Goal: Information Seeking & Learning: Learn about a topic

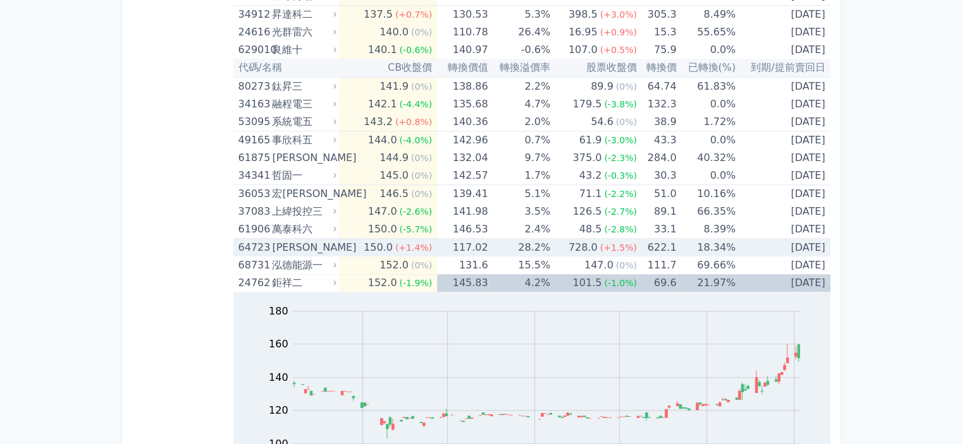
click at [387, 221] on div "150.0" at bounding box center [382, 230] width 34 height 18
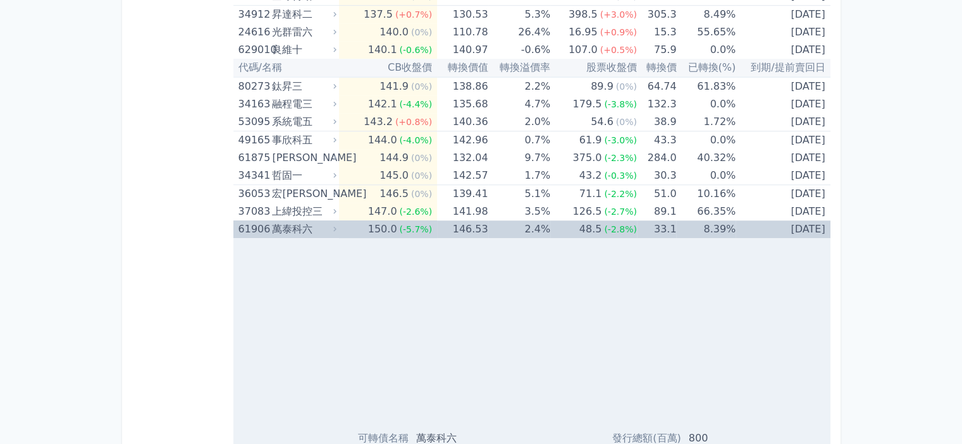
scroll to position [5880, 0]
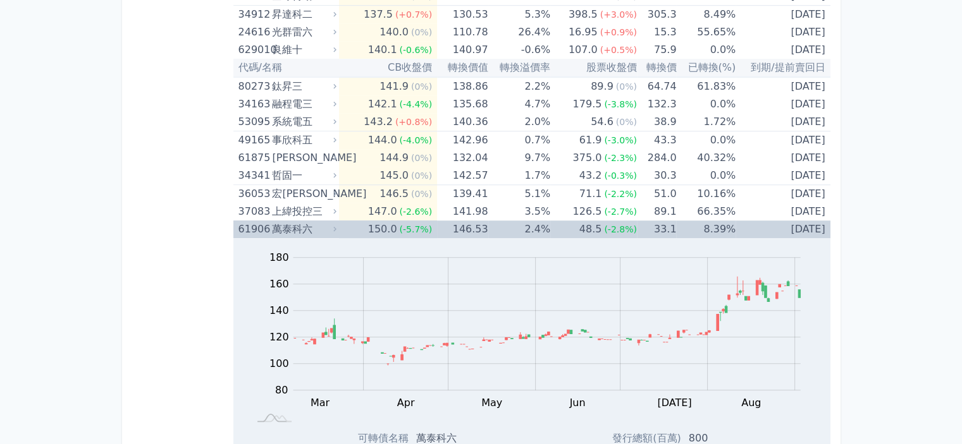
click at [387, 221] on div "150.0" at bounding box center [382, 230] width 34 height 18
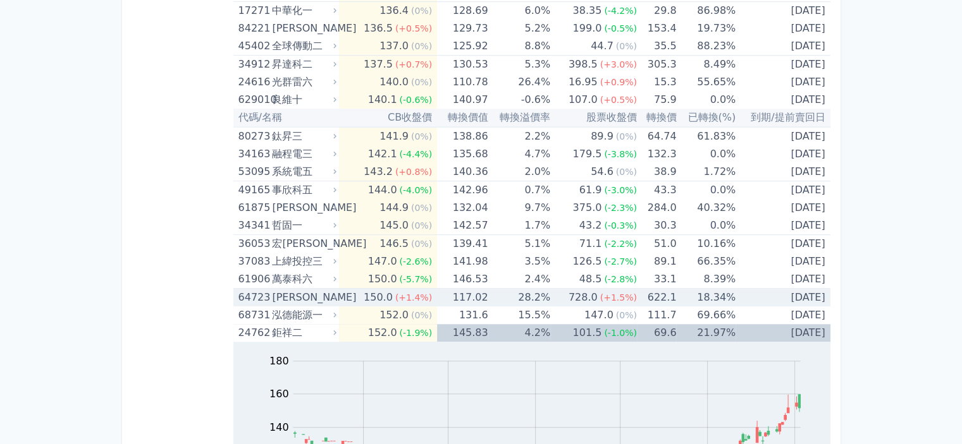
scroll to position [5817, 0]
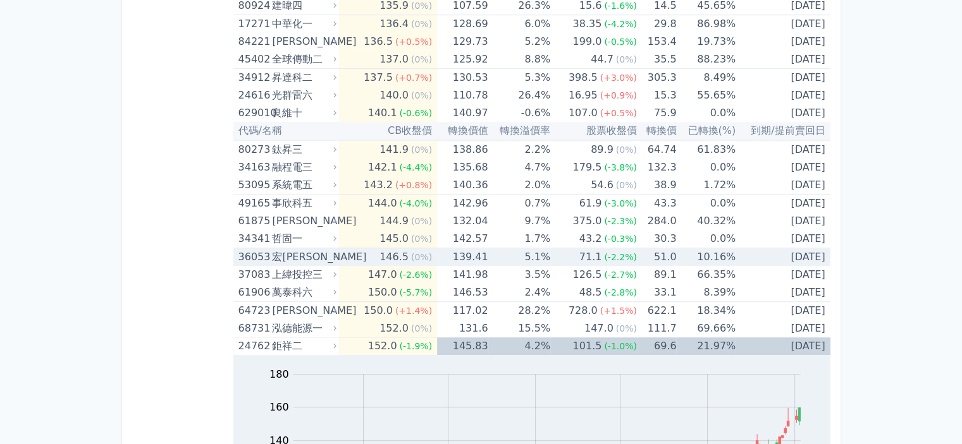
click at [384, 248] on div "146.5" at bounding box center [394, 257] width 34 height 18
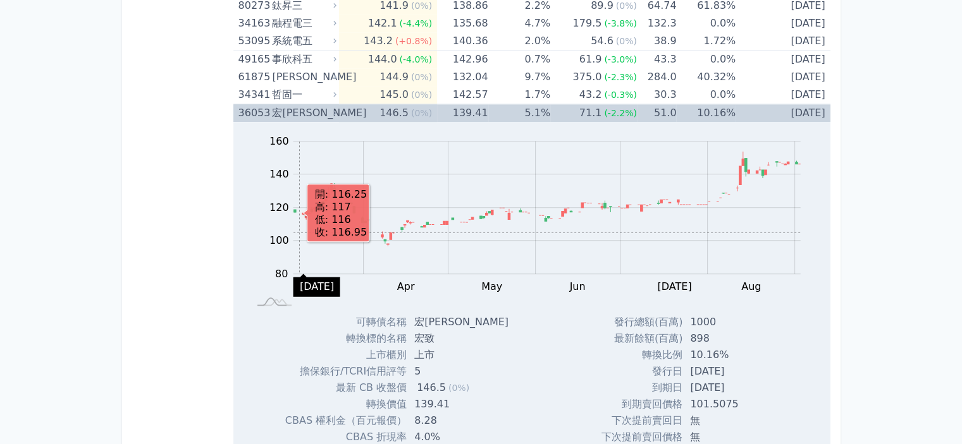
scroll to position [5880, 0]
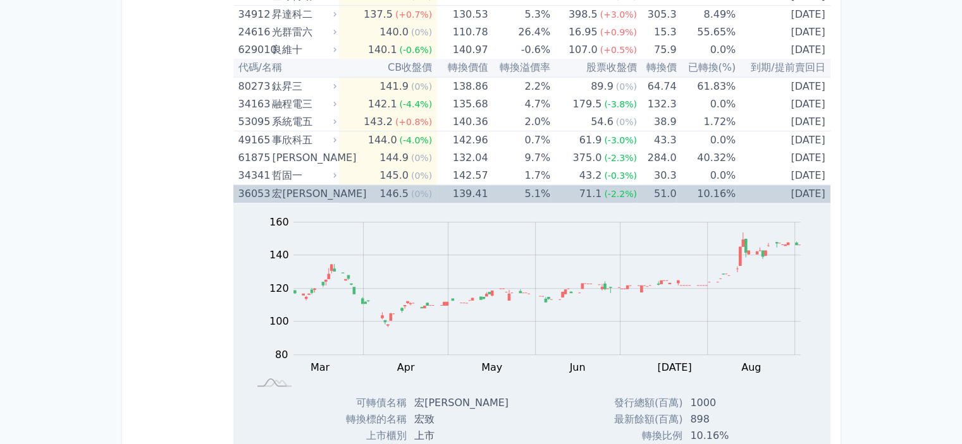
click at [292, 185] on div "宏[PERSON_NAME]" at bounding box center [303, 194] width 62 height 18
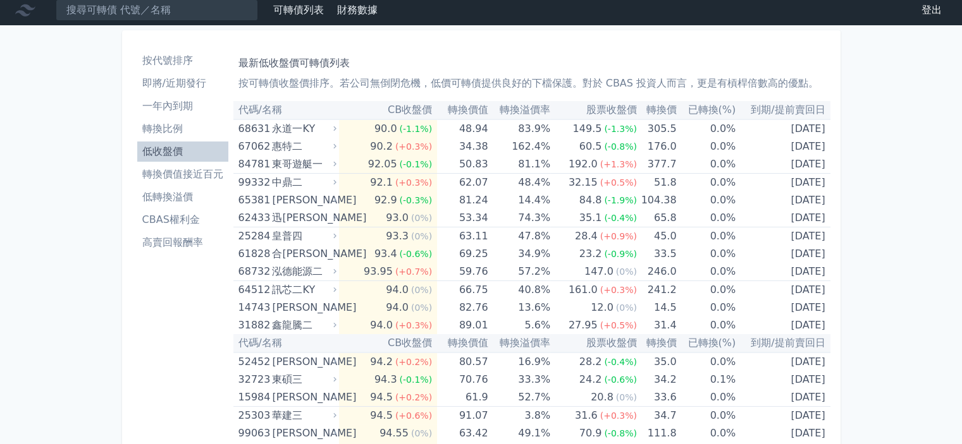
scroll to position [0, 0]
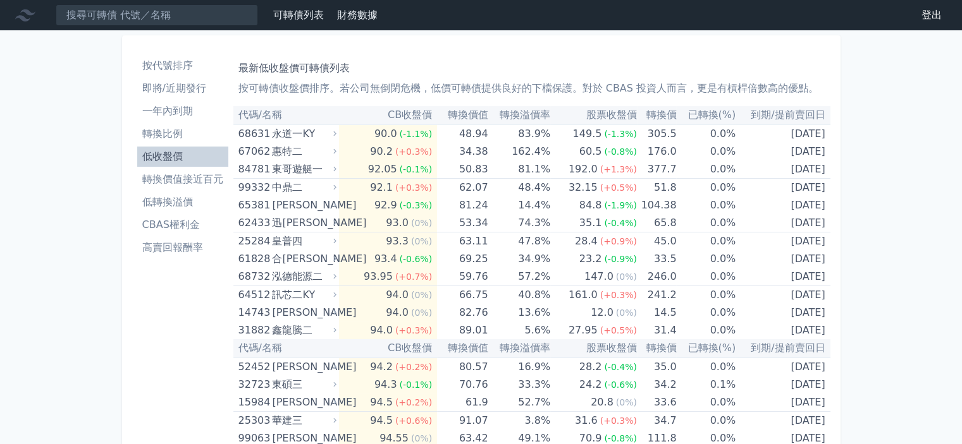
click at [172, 201] on li "低轉換溢價" at bounding box center [182, 202] width 91 height 15
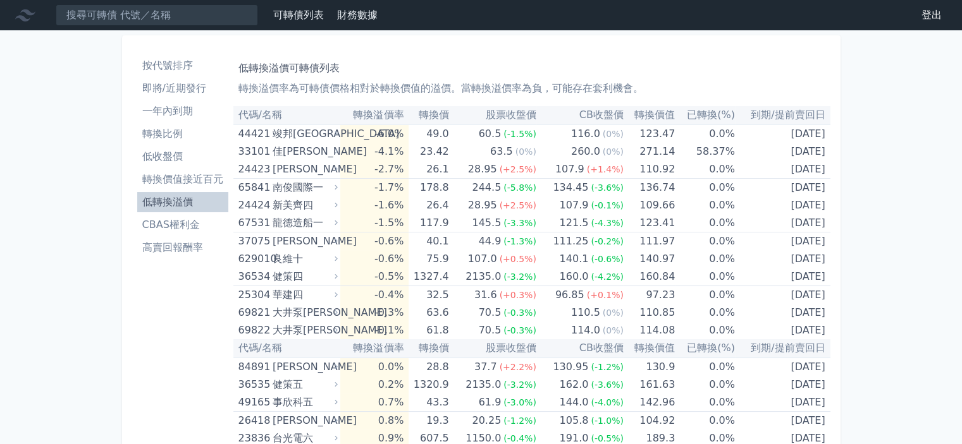
click at [182, 159] on li "低收盤價" at bounding box center [182, 156] width 91 height 15
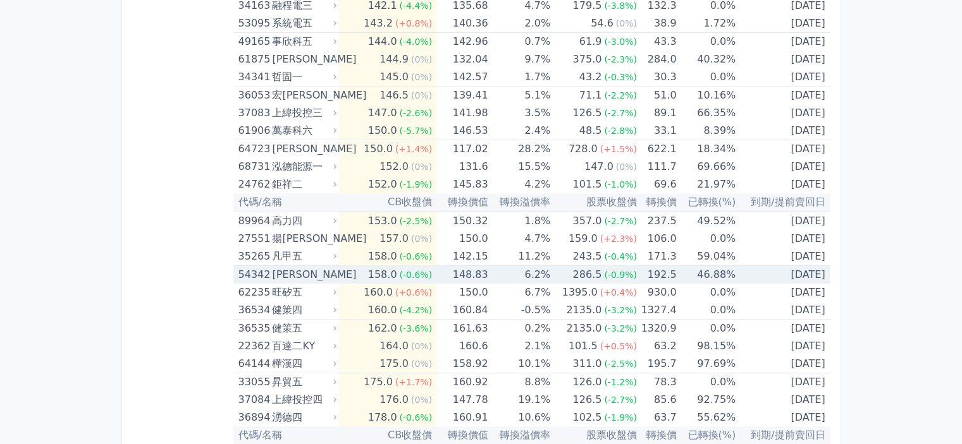
scroll to position [6007, 0]
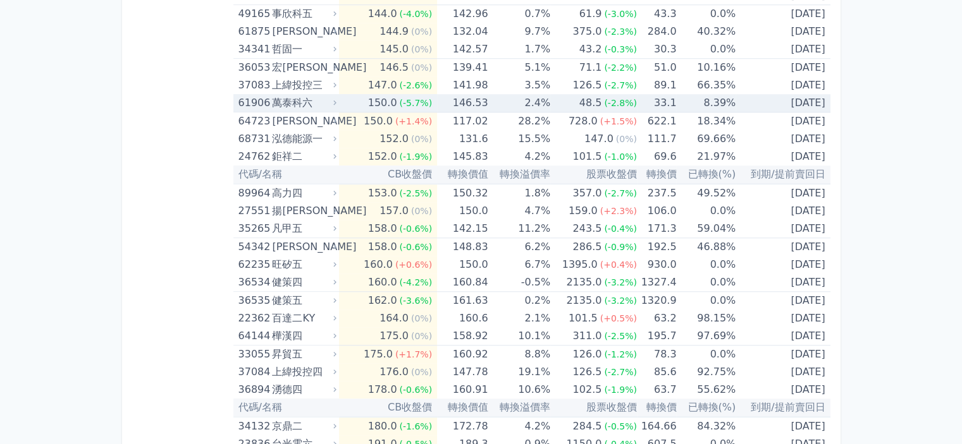
click at [405, 98] on span "(-5.7%)" at bounding box center [415, 103] width 33 height 10
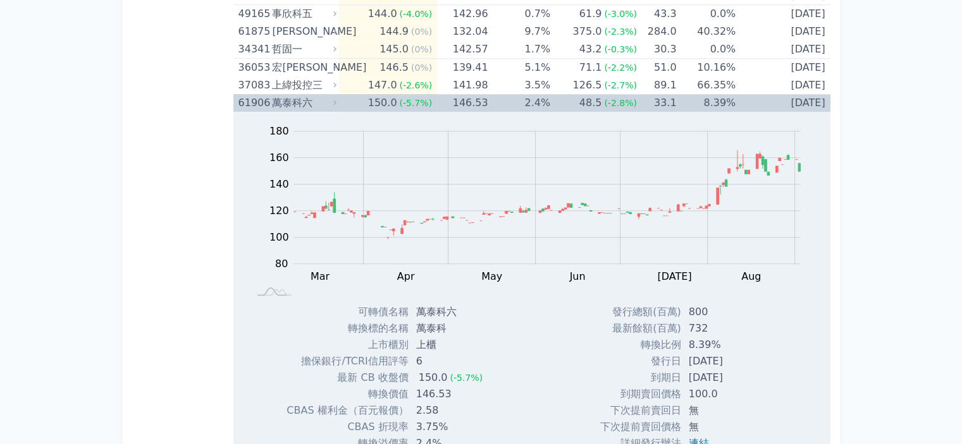
click at [393, 94] on div "150.0" at bounding box center [382, 103] width 34 height 18
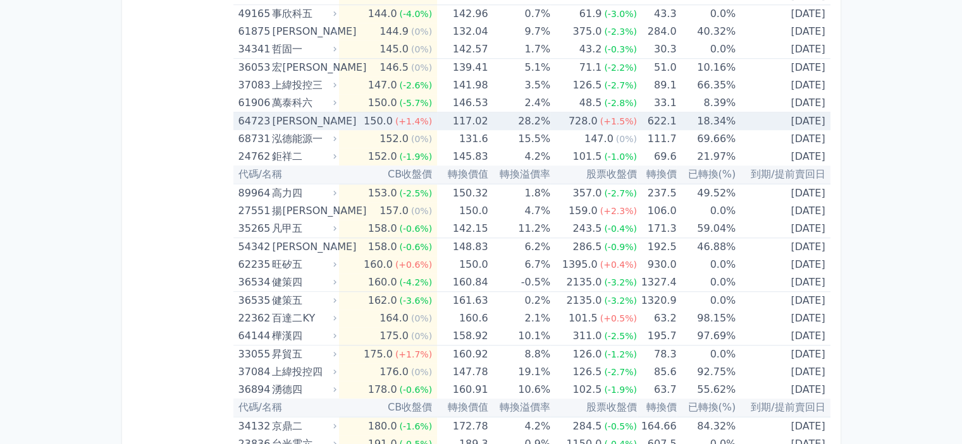
click at [392, 113] on div "150.0" at bounding box center [378, 122] width 34 height 18
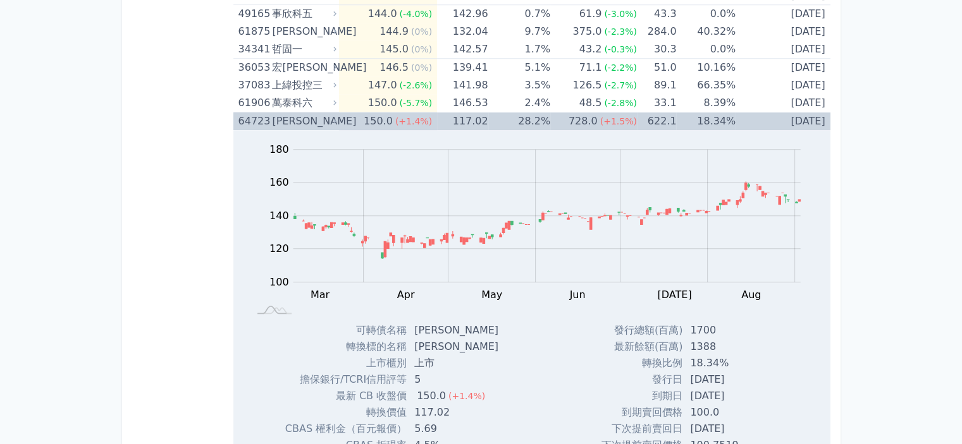
click at [389, 113] on div "150.0" at bounding box center [378, 122] width 34 height 18
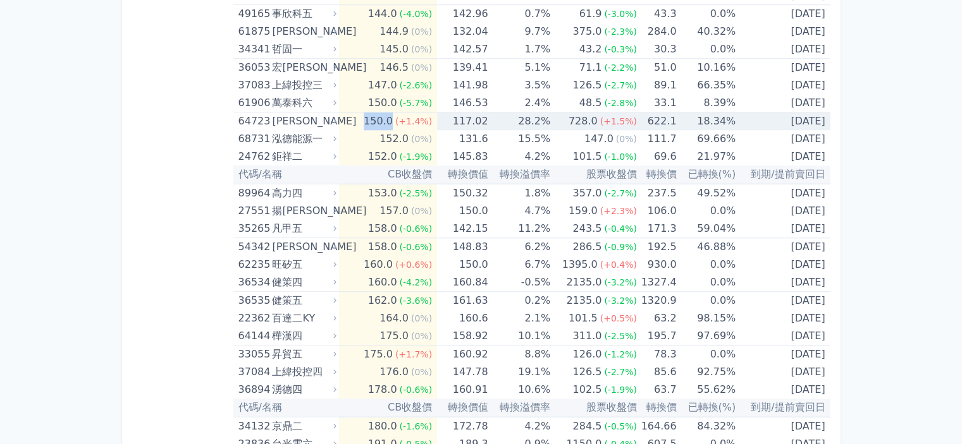
click at [389, 113] on div "150.0" at bounding box center [378, 122] width 34 height 18
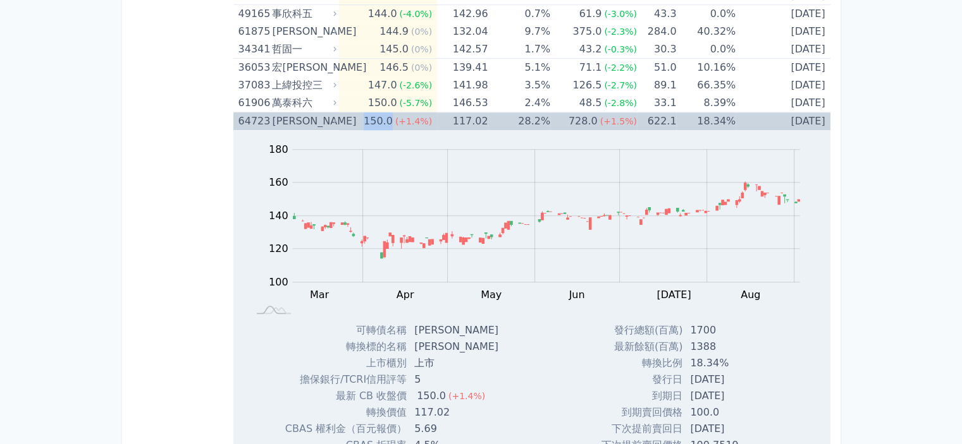
click at [389, 113] on div "150.0" at bounding box center [378, 122] width 34 height 18
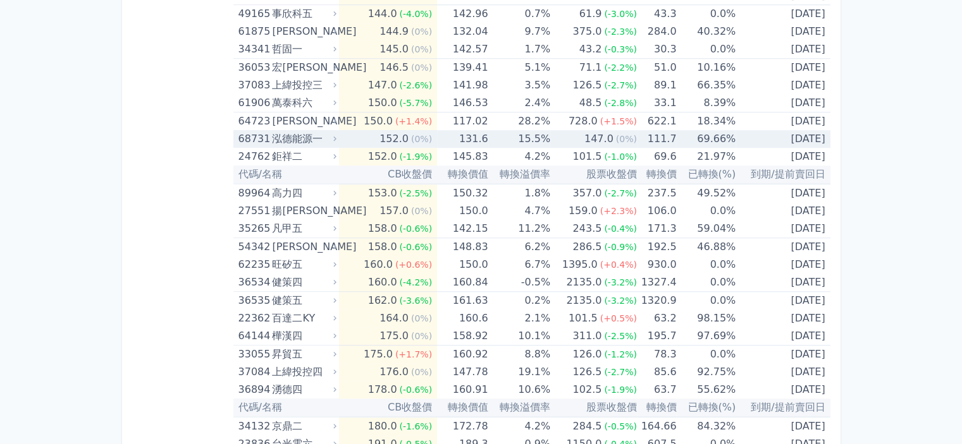
click at [389, 130] on div "152.0" at bounding box center [394, 139] width 34 height 18
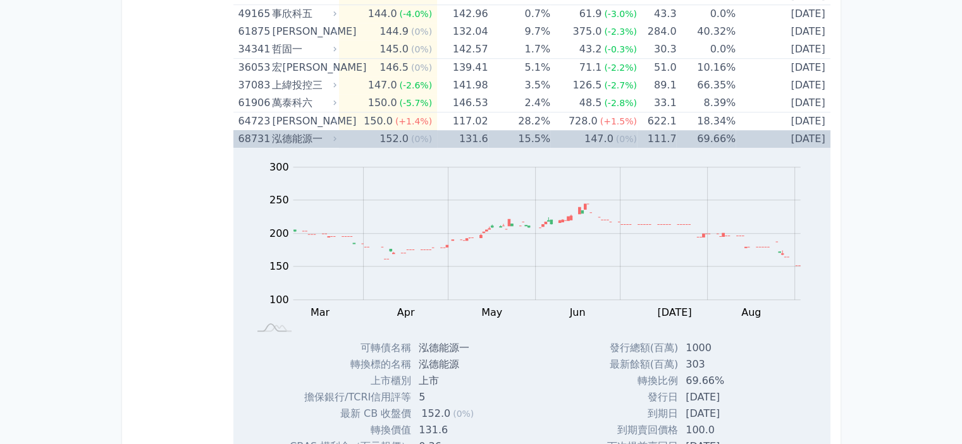
click at [389, 130] on div "152.0" at bounding box center [394, 139] width 34 height 18
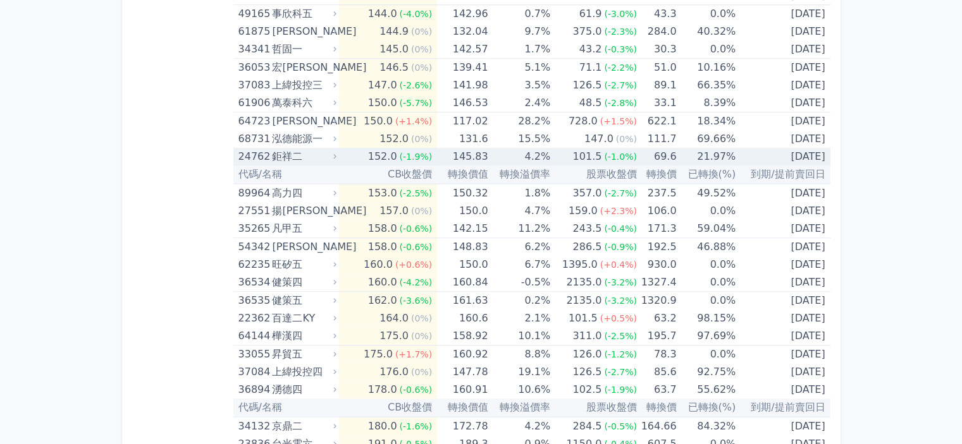
click at [391, 148] on div "152.0" at bounding box center [382, 157] width 34 height 18
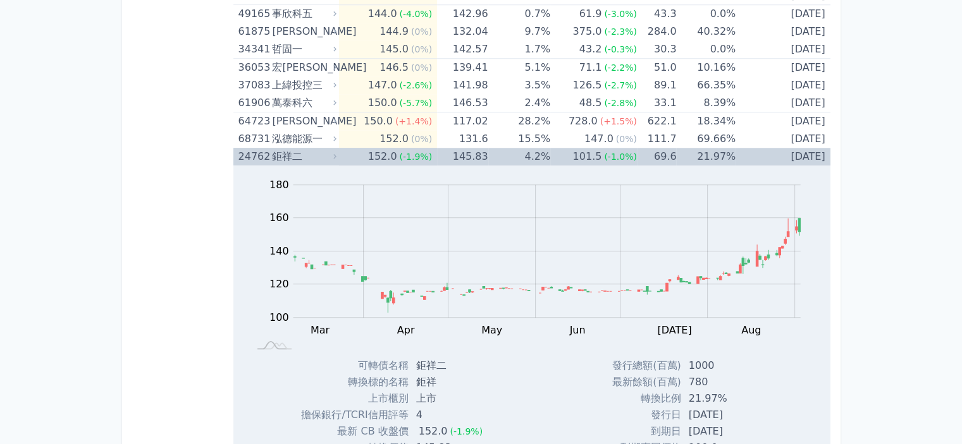
click at [391, 148] on div "152.0" at bounding box center [382, 157] width 34 height 18
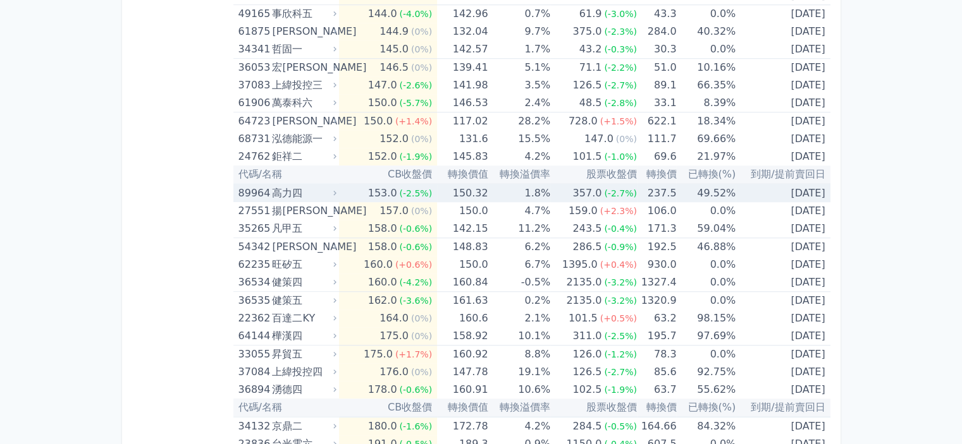
click at [391, 185] on div "153.0" at bounding box center [382, 194] width 34 height 18
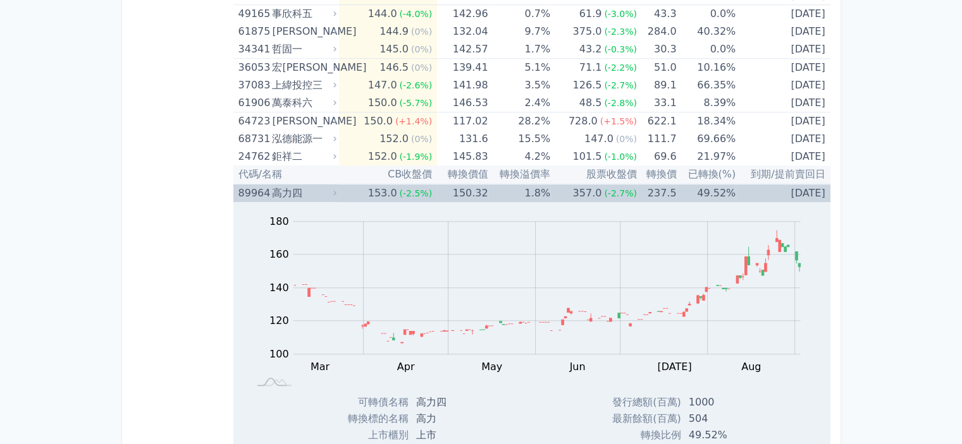
click at [391, 185] on div "153.0" at bounding box center [382, 194] width 34 height 18
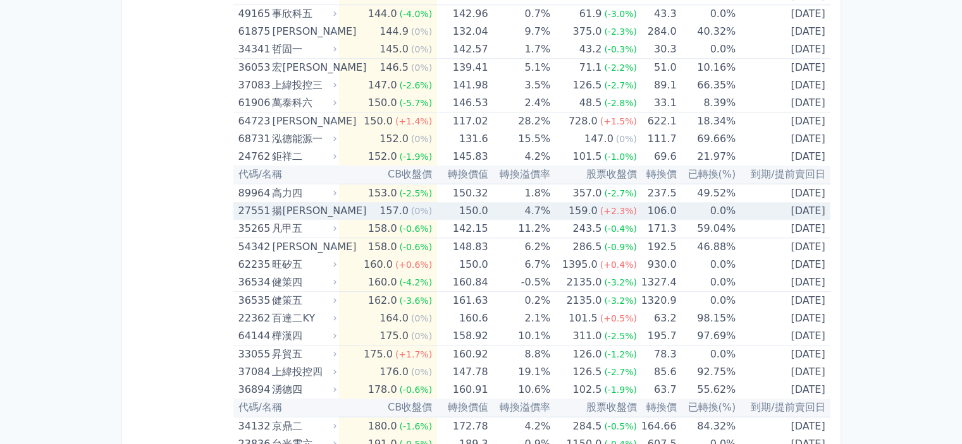
click at [393, 202] on div "157.0" at bounding box center [394, 211] width 34 height 18
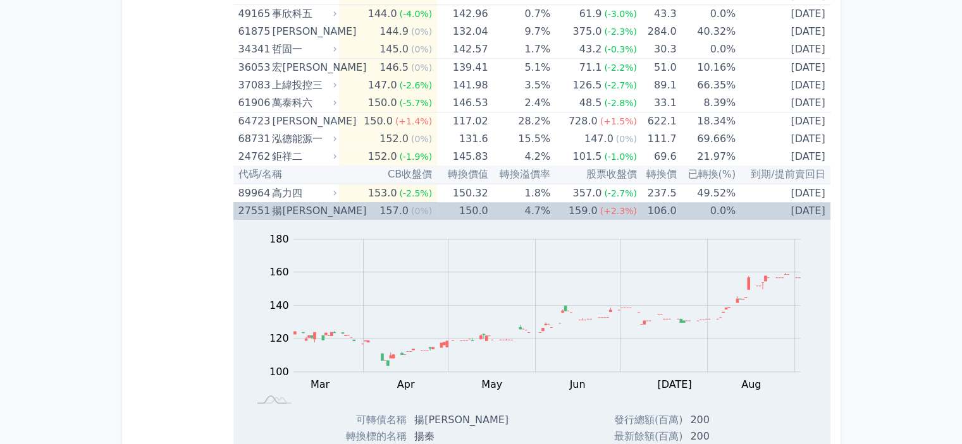
click at [393, 202] on div "157.0" at bounding box center [394, 211] width 34 height 18
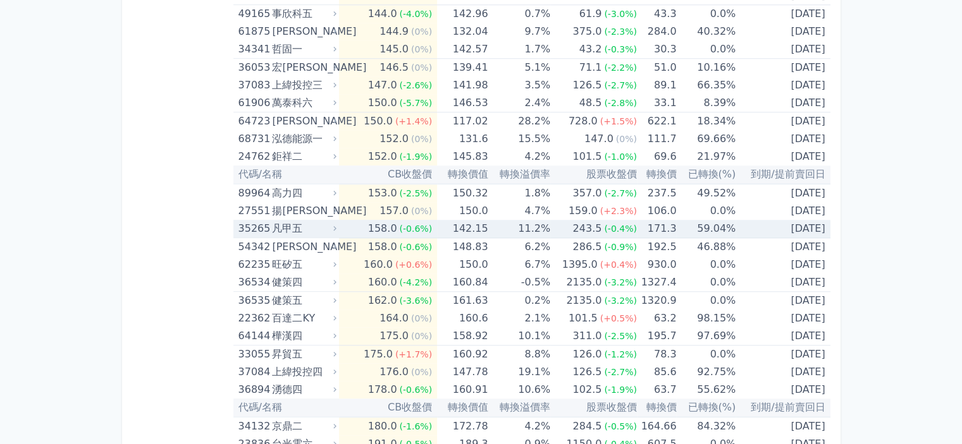
click at [393, 220] on div "158.0" at bounding box center [382, 229] width 34 height 18
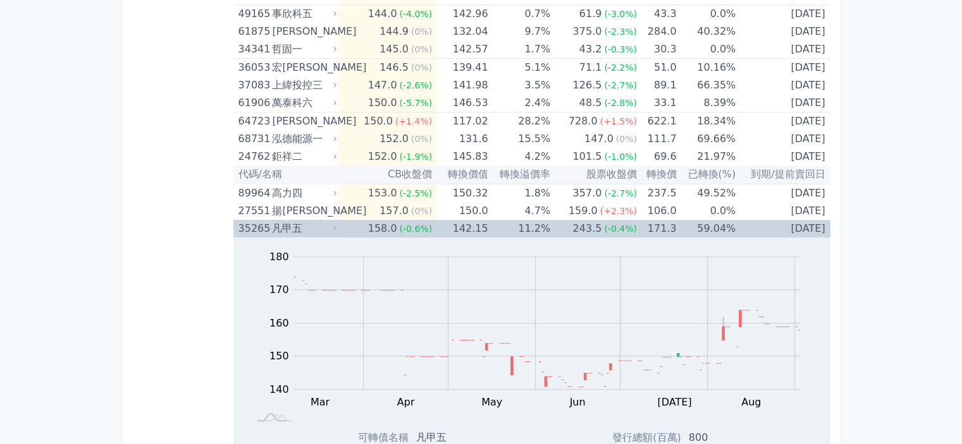
click at [393, 220] on div "158.0" at bounding box center [382, 229] width 34 height 18
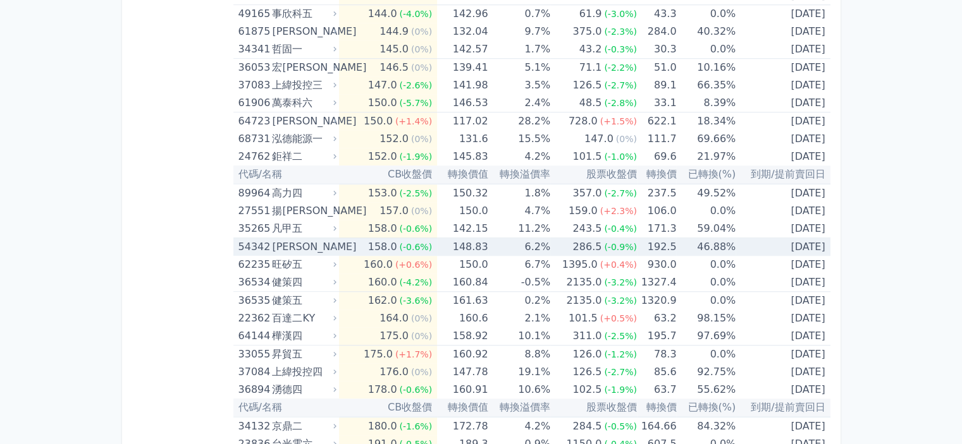
click at [391, 238] on div "158.0" at bounding box center [382, 247] width 34 height 18
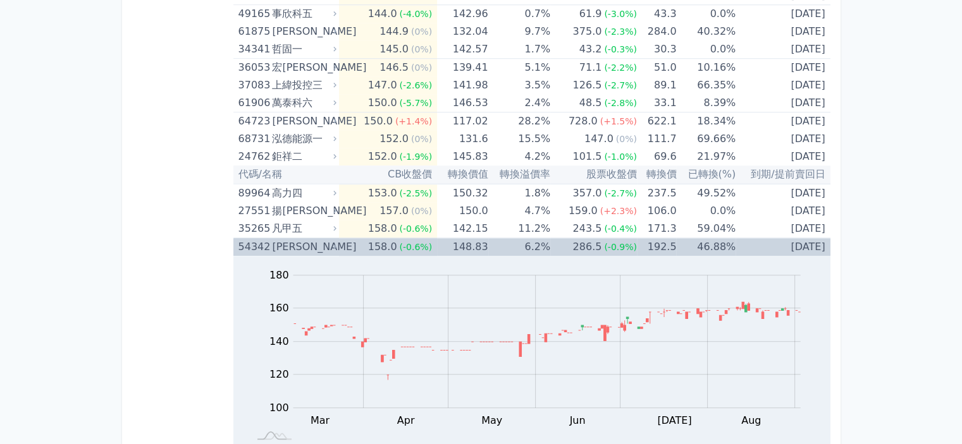
click at [391, 238] on div "158.0" at bounding box center [382, 247] width 34 height 18
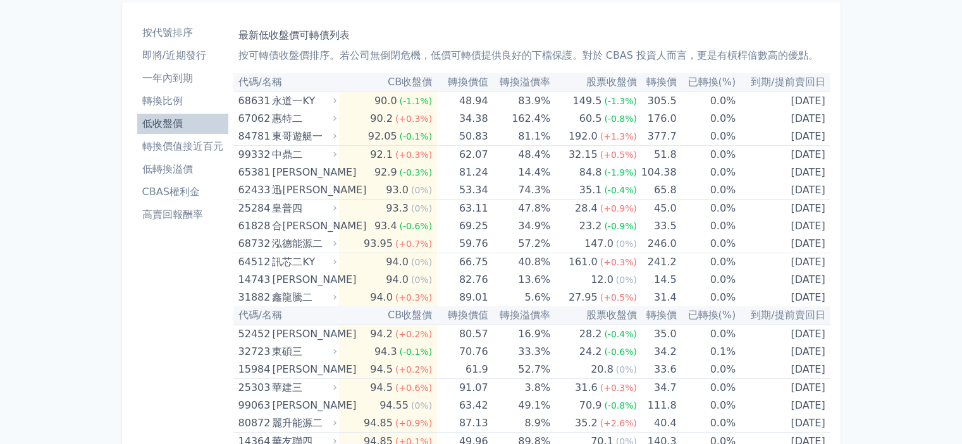
scroll to position [0, 0]
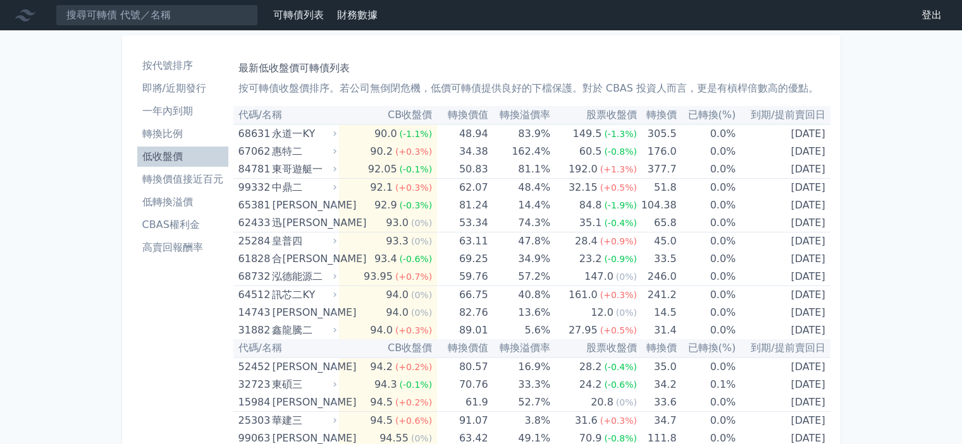
click at [154, 95] on li "即將/近期發行" at bounding box center [182, 88] width 91 height 15
click at [181, 94] on li "即將/近期發行" at bounding box center [182, 88] width 91 height 15
click at [177, 88] on li "即將/近期發行" at bounding box center [182, 88] width 91 height 15
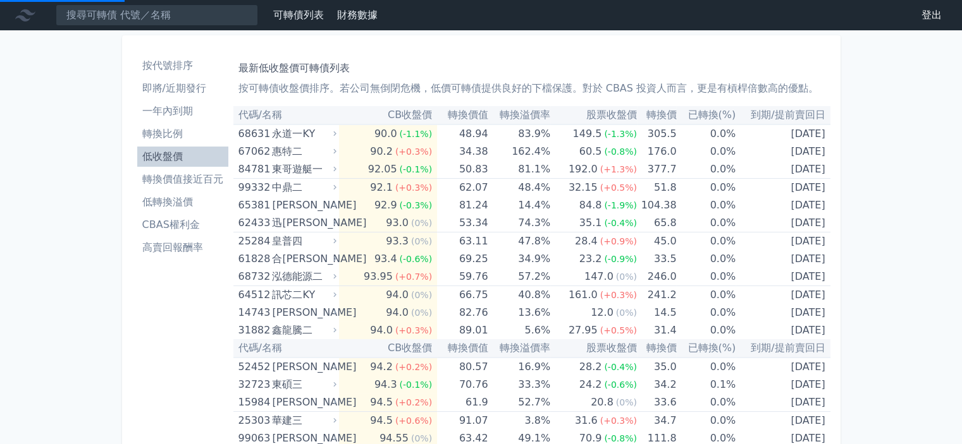
click at [169, 93] on li "即將/近期發行" at bounding box center [182, 88] width 91 height 15
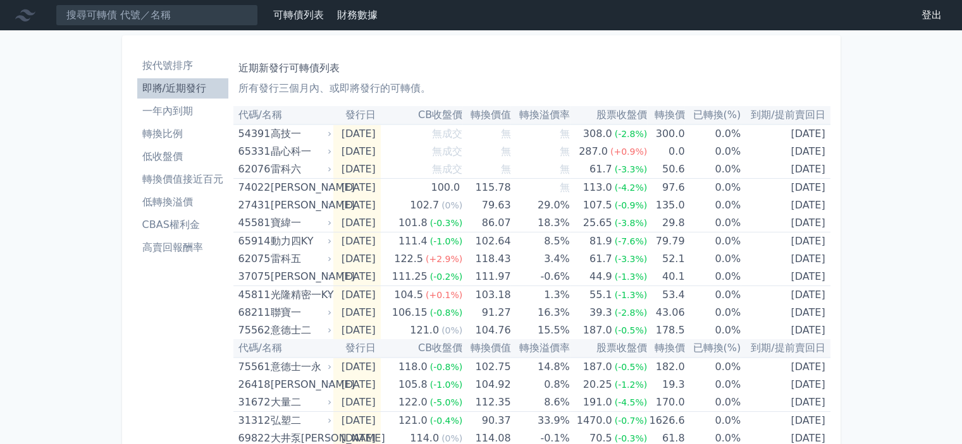
click at [178, 90] on li "即將/近期發行" at bounding box center [182, 88] width 91 height 15
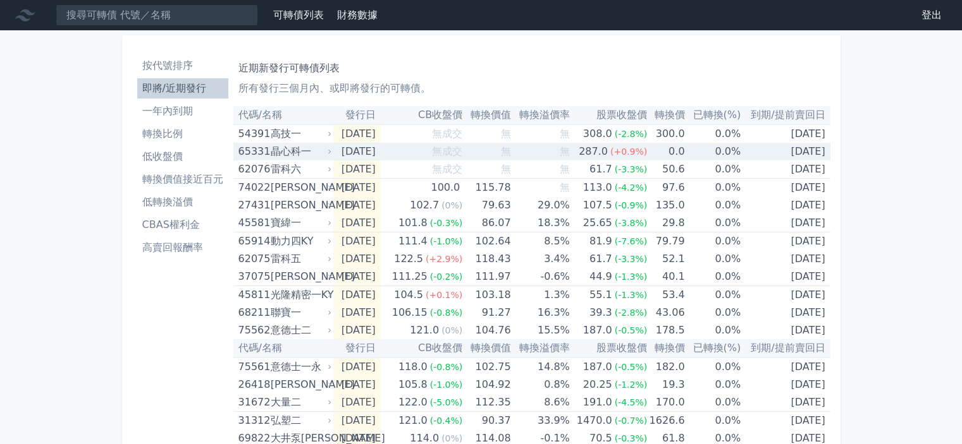
click at [380, 156] on td "[DATE]" at bounding box center [356, 152] width 47 height 18
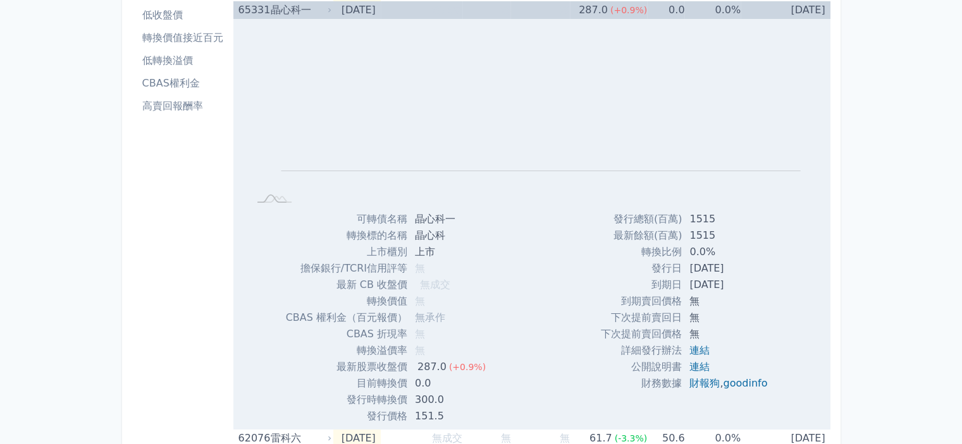
scroll to position [63, 0]
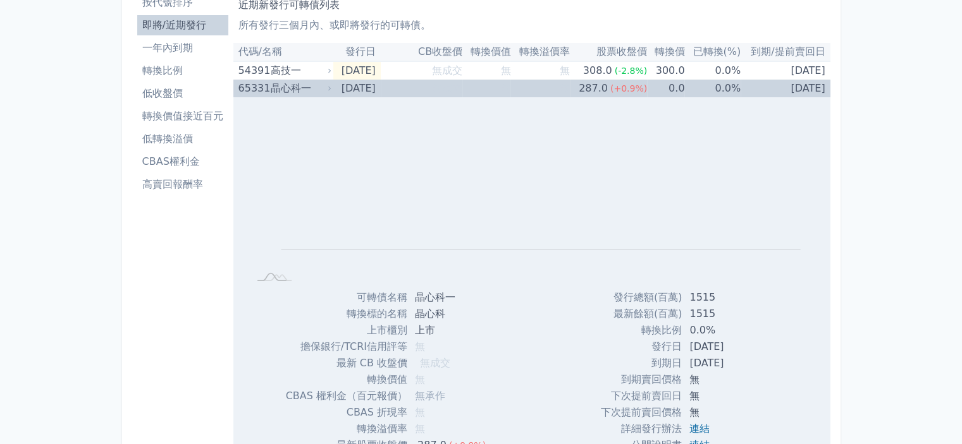
click at [343, 90] on td "[DATE]" at bounding box center [356, 89] width 47 height 18
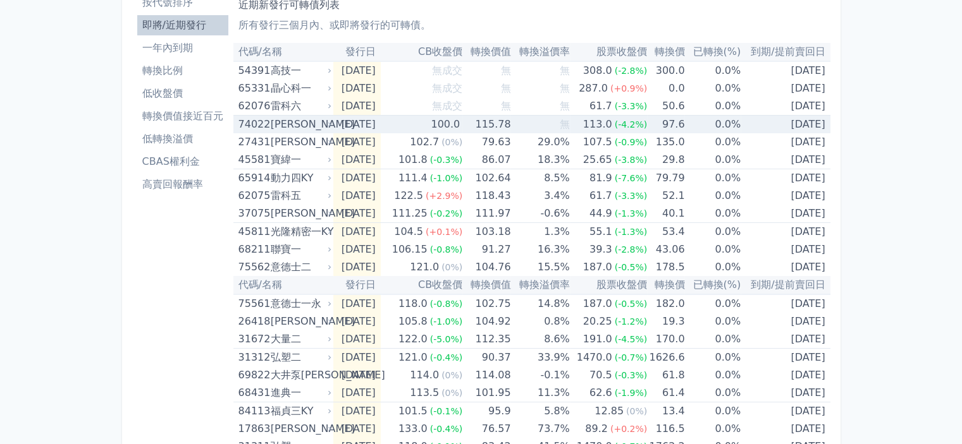
click at [343, 125] on td "[DATE]" at bounding box center [356, 125] width 47 height 18
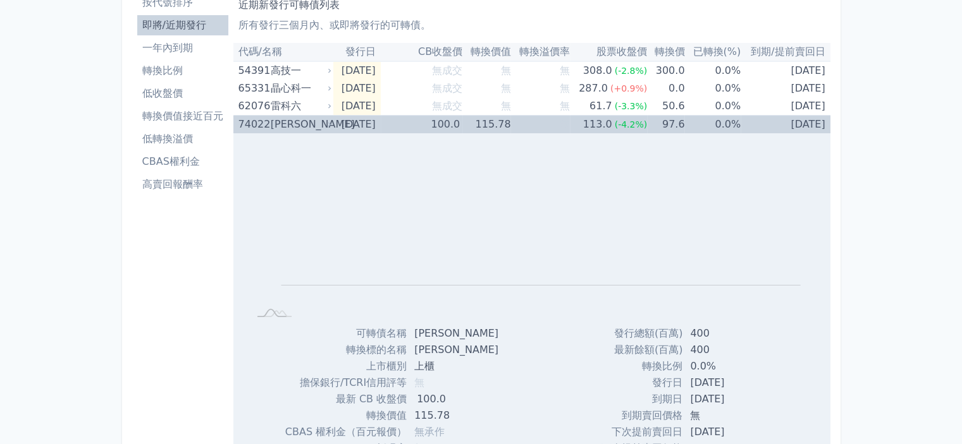
click at [343, 125] on td "[DATE]" at bounding box center [356, 125] width 47 height 18
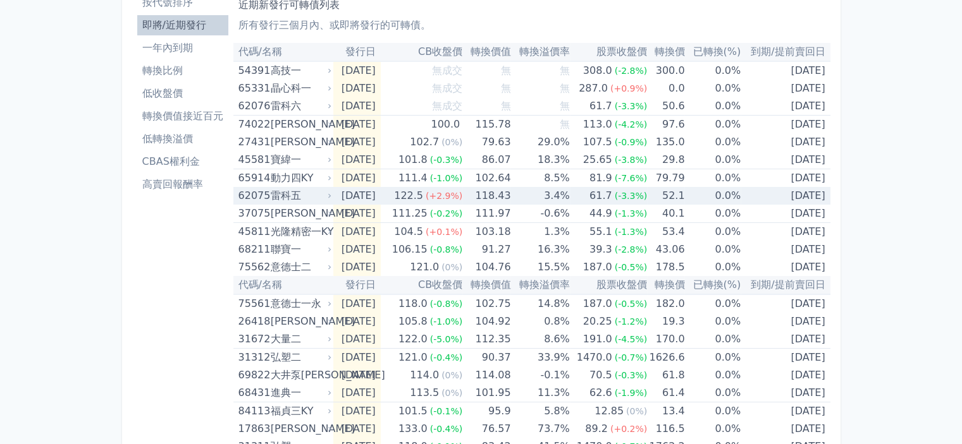
click at [319, 199] on div "雷科五" at bounding box center [300, 196] width 58 height 18
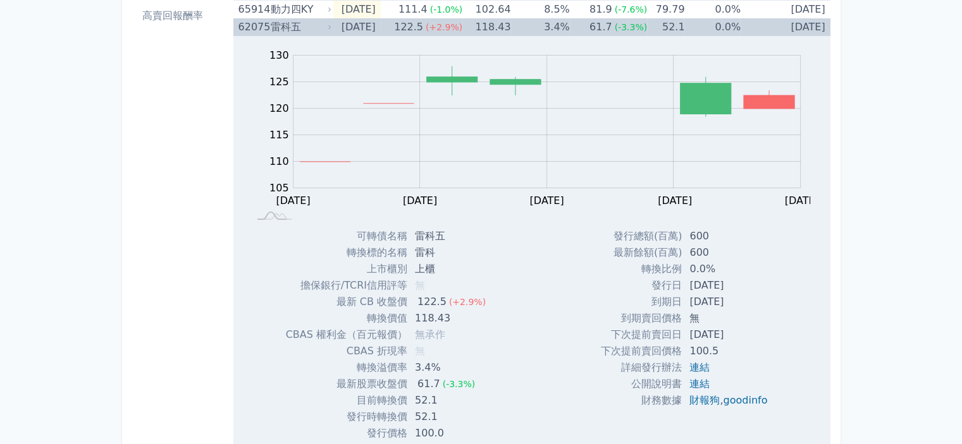
scroll to position [126, 0]
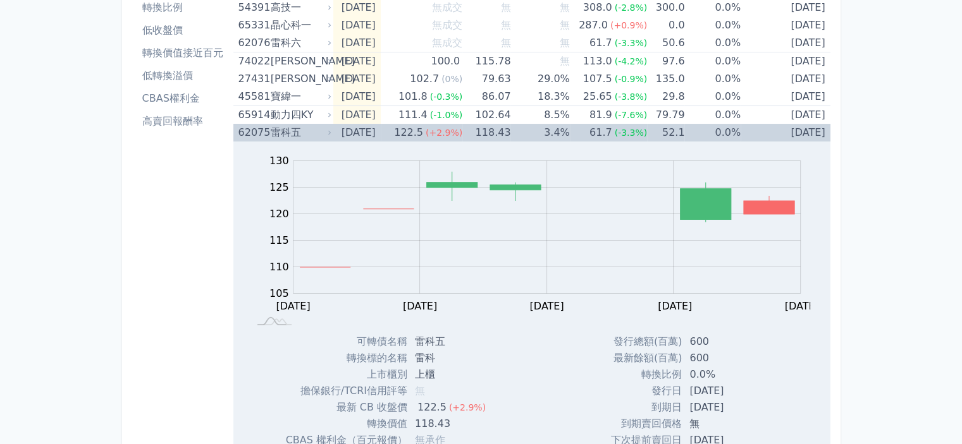
click at [298, 135] on div "雷科五" at bounding box center [300, 133] width 58 height 18
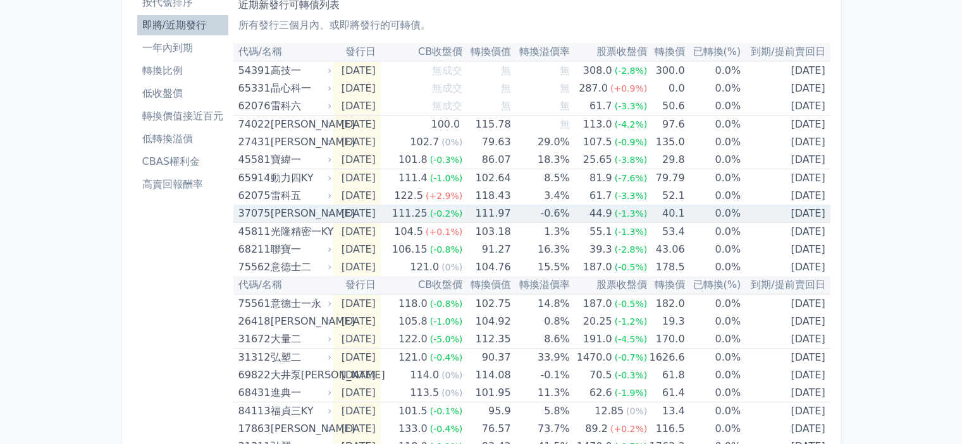
scroll to position [0, 0]
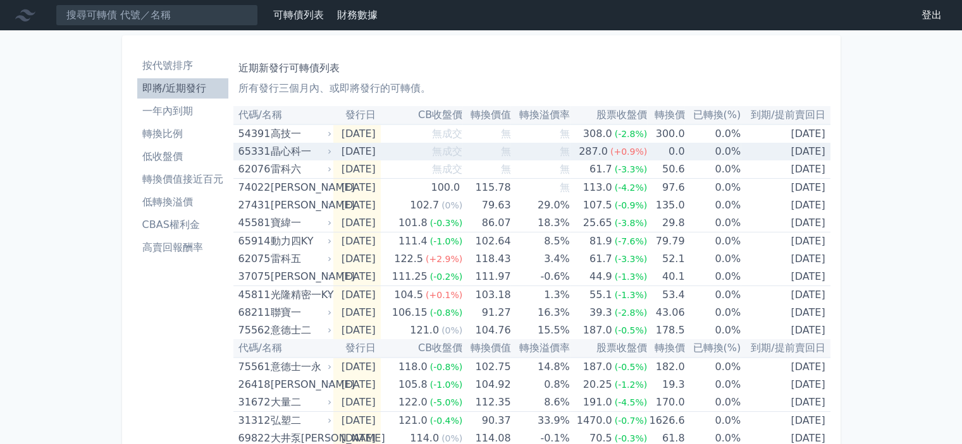
click at [268, 156] on div "65331 晶心科一" at bounding box center [281, 152] width 87 height 18
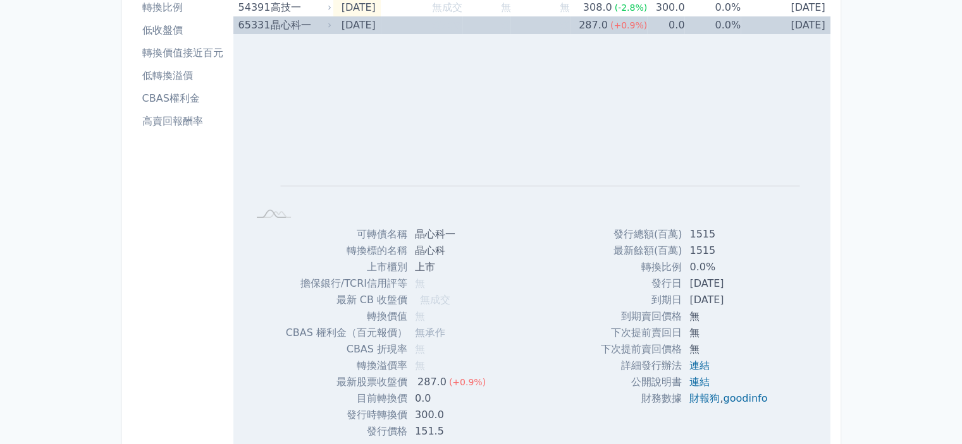
scroll to position [190, 0]
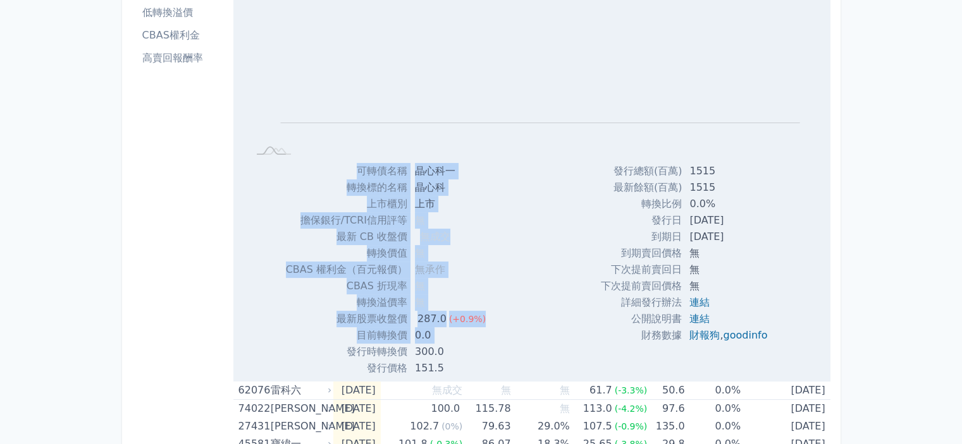
drag, startPoint x: 340, startPoint y: 357, endPoint x: 505, endPoint y: 357, distance: 164.4
click at [505, 357] on div "Zoom Out L L Chart created using amCharts library 可轉債名稱 晶心科一 轉換標的名稱 晶心科 上市櫃別 上市…" at bounding box center [531, 174] width 597 height 406
click at [503, 357] on div "Zoom Out L L Chart created using amCharts library 可轉債名稱 晶心科一 轉換標的名稱 晶心科 上市櫃別 上市…" at bounding box center [531, 174] width 597 height 406
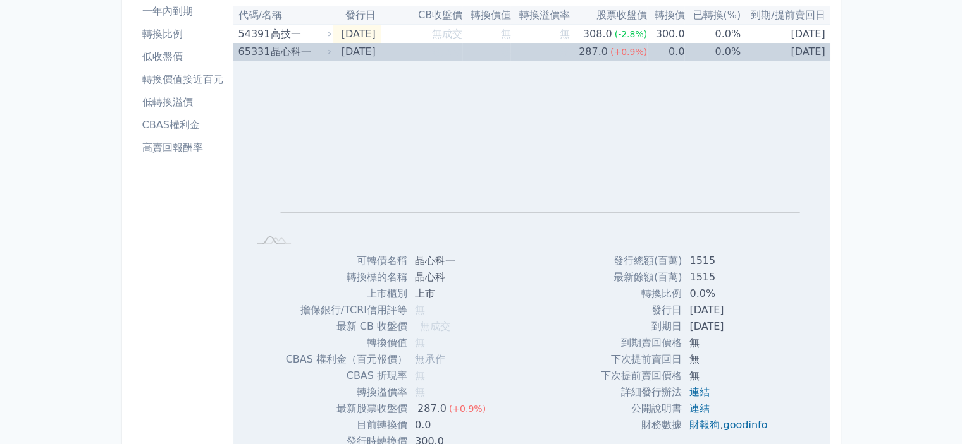
scroll to position [0, 0]
